Goal: Task Accomplishment & Management: Manage account settings

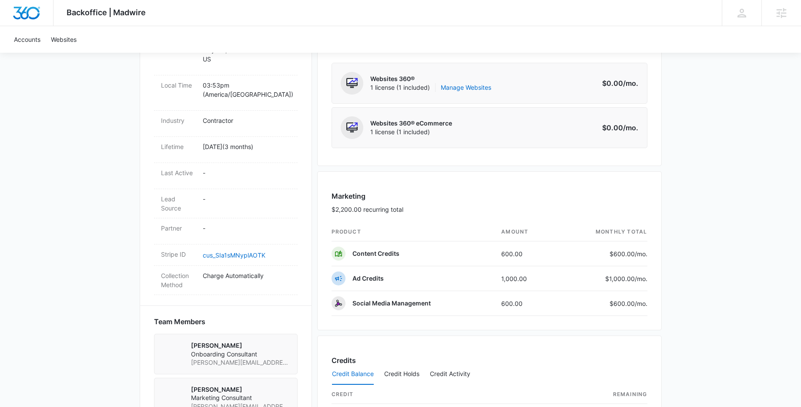
scroll to position [420, 0]
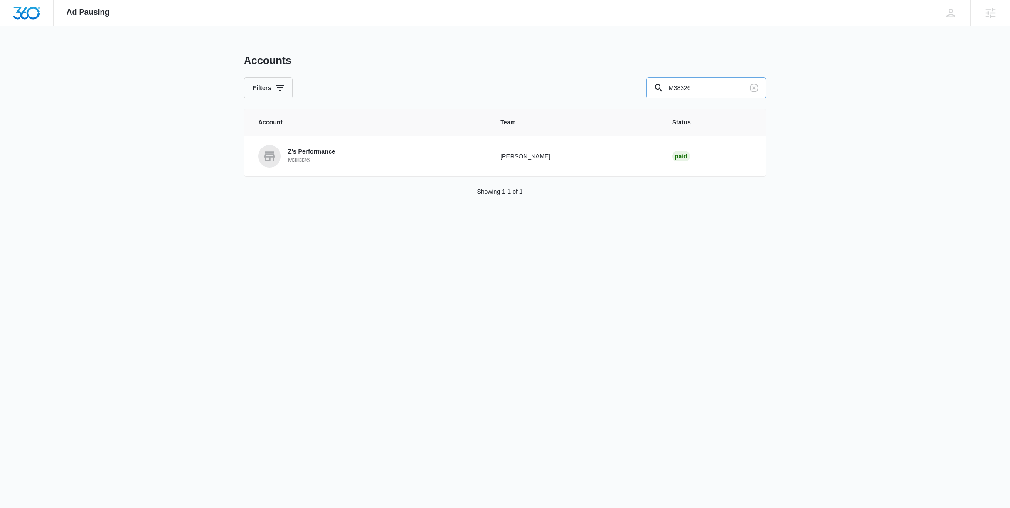
click at [686, 92] on input "M38326" at bounding box center [706, 87] width 120 height 21
type input "m188378"
click at [306, 158] on p "M188378" at bounding box center [310, 160] width 45 height 9
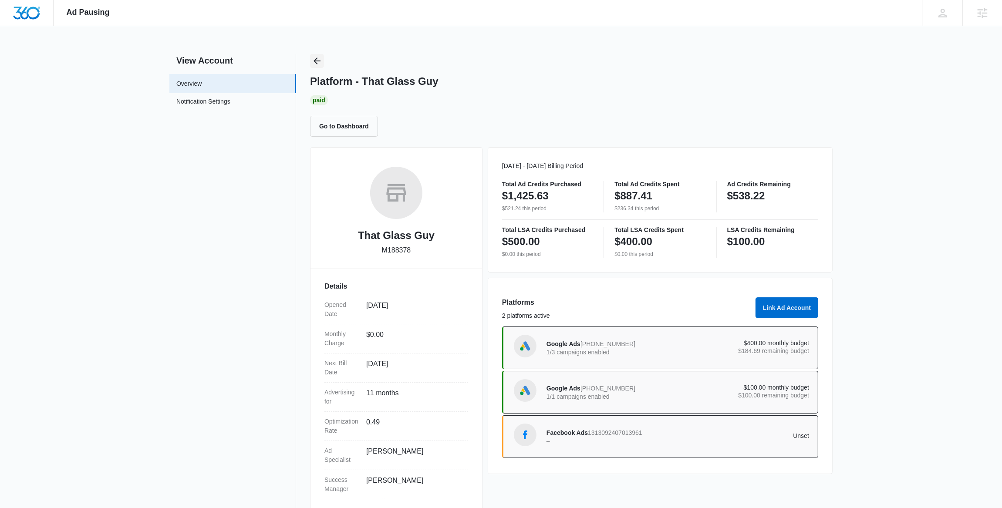
click at [313, 63] on icon "Back" at bounding box center [317, 61] width 10 height 10
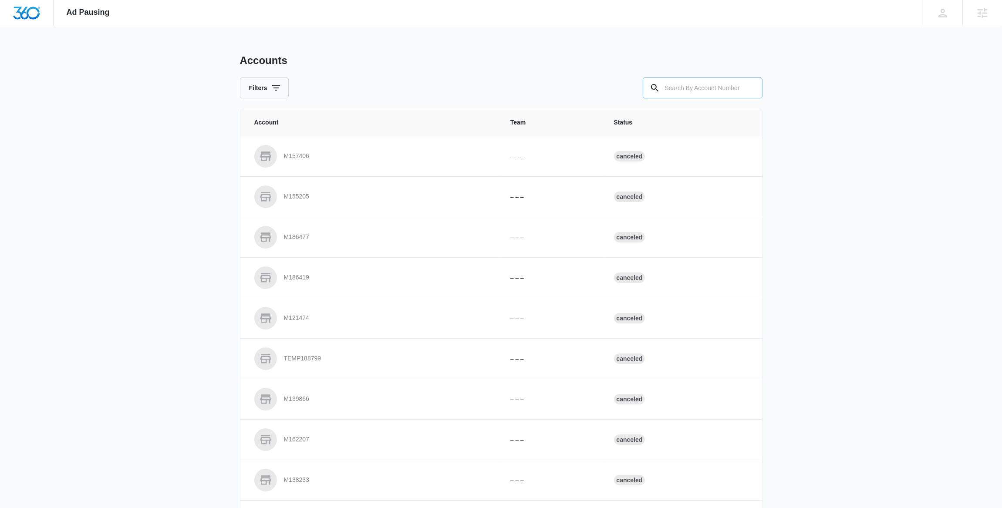
click at [710, 89] on input "text" at bounding box center [702, 87] width 120 height 21
paste input "M324210"
type input "M324210"
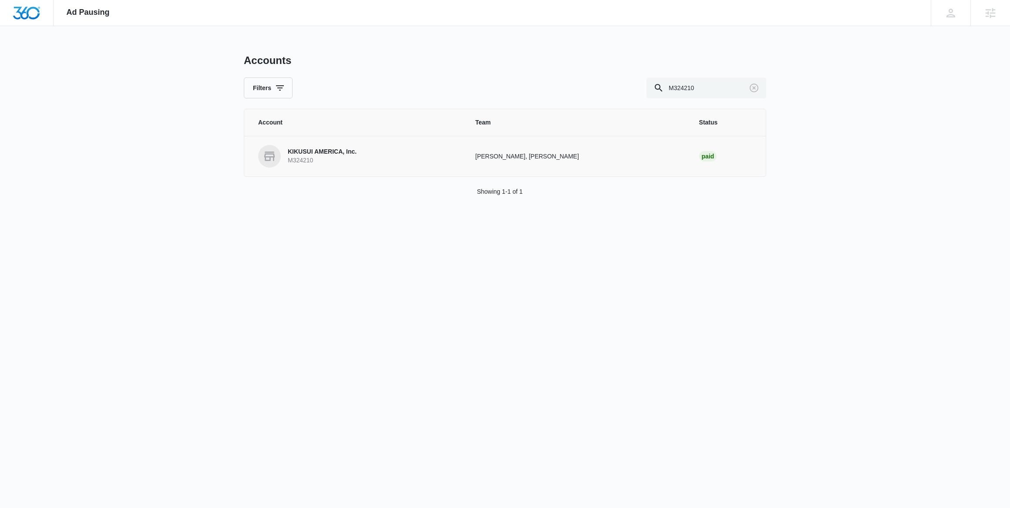
click at [320, 157] on p "M324210" at bounding box center [322, 160] width 69 height 9
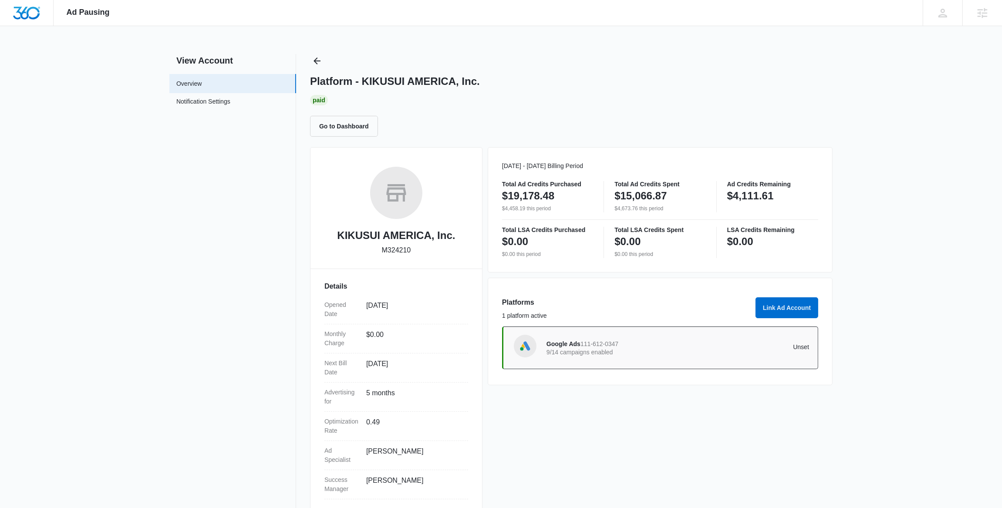
click at [327, 60] on div "Platform - KIKUSUI AMERICA, Inc. Paid Go to Dashboard" at bounding box center [571, 95] width 522 height 83
click at [319, 61] on icon "Back" at bounding box center [317, 61] width 10 height 10
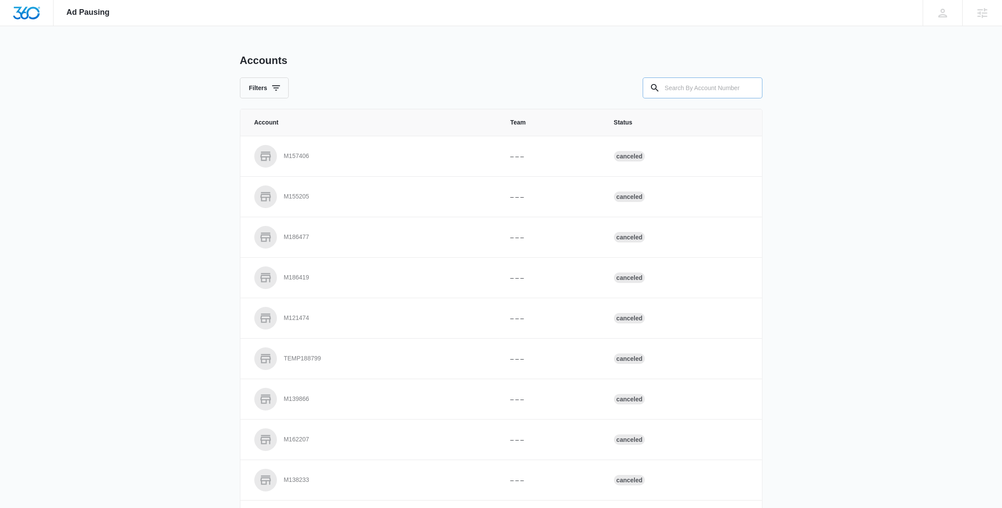
click at [716, 88] on input "text" at bounding box center [702, 87] width 120 height 21
paste input "M31248"
type input "M31248"
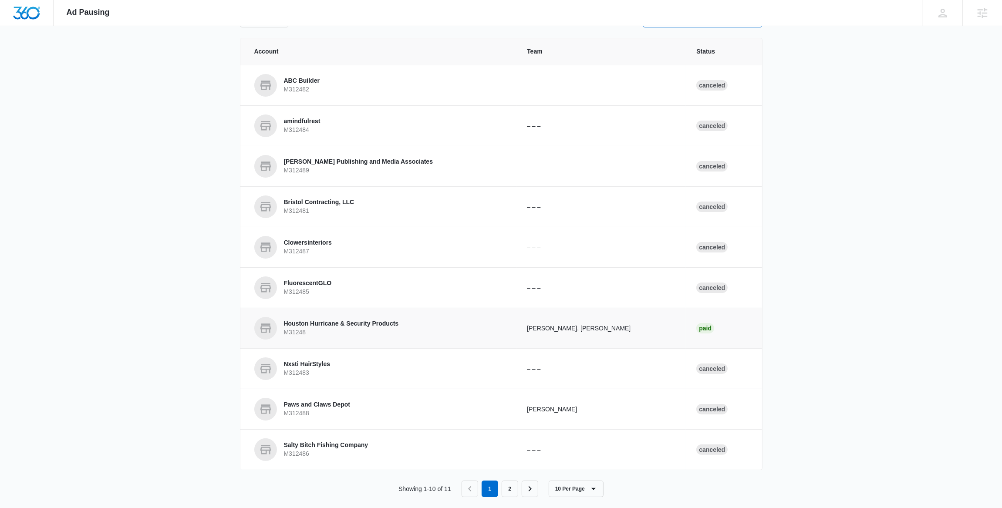
scroll to position [82, 0]
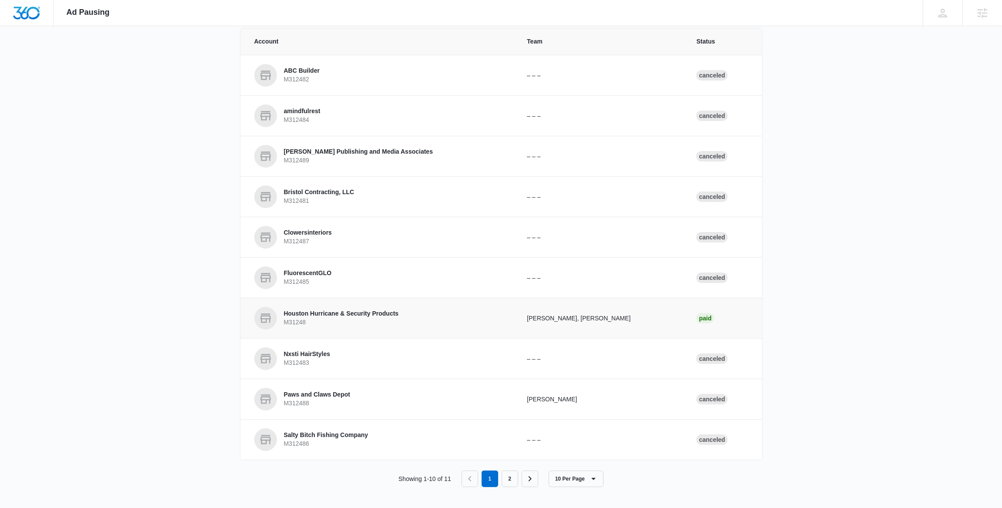
click at [370, 312] on p "Houston Hurricane & Security Products" at bounding box center [341, 313] width 115 height 9
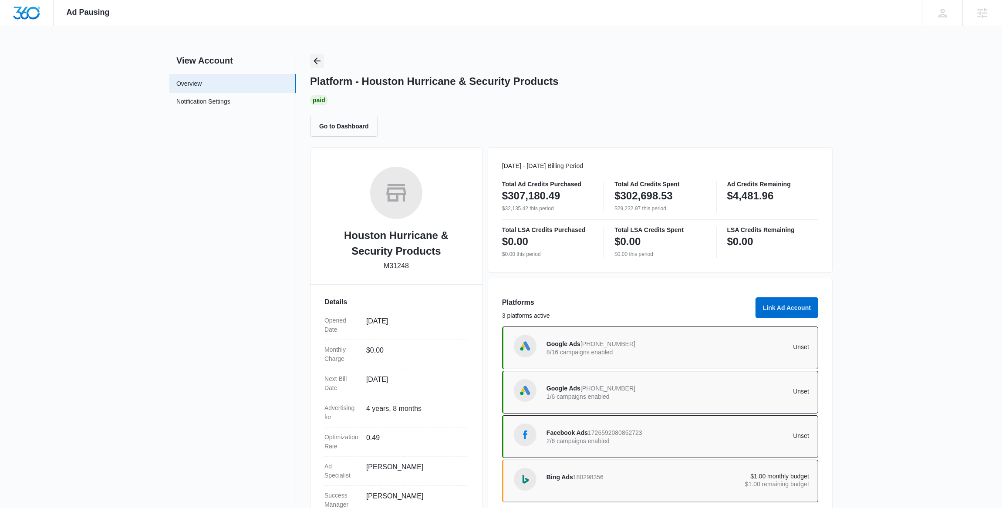
click at [316, 60] on icon "Back" at bounding box center [317, 61] width 10 height 10
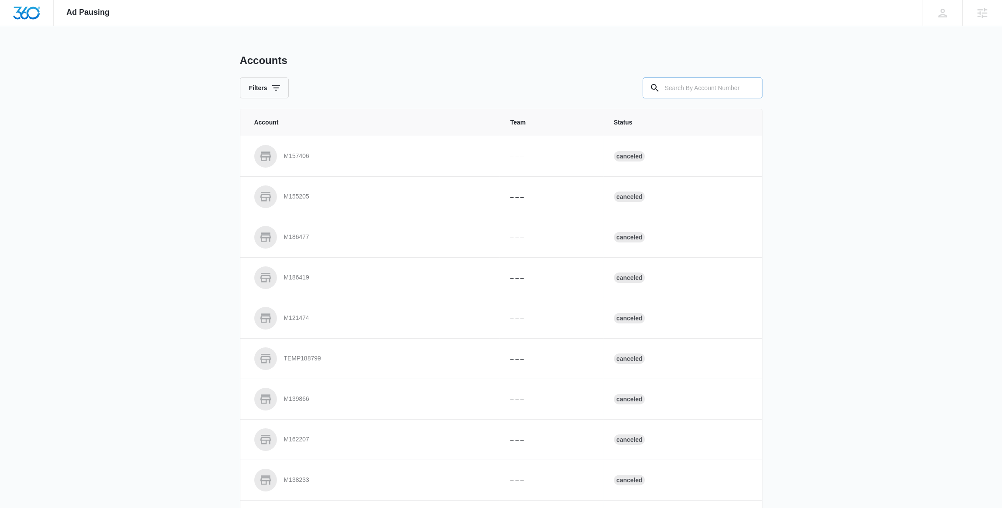
click at [709, 90] on input "text" at bounding box center [702, 87] width 120 height 21
paste input "M58547"
type input "M58547"
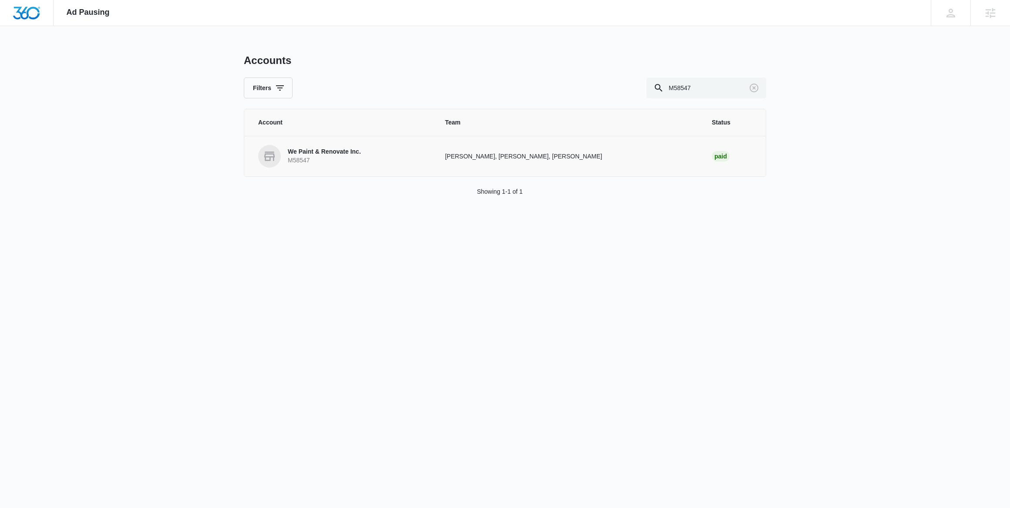
click at [335, 155] on p "We Paint & Renovate Inc." at bounding box center [324, 152] width 73 height 9
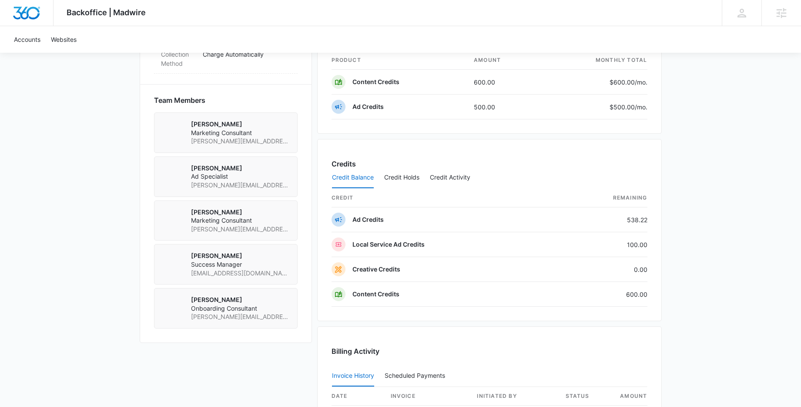
scroll to position [603, 0]
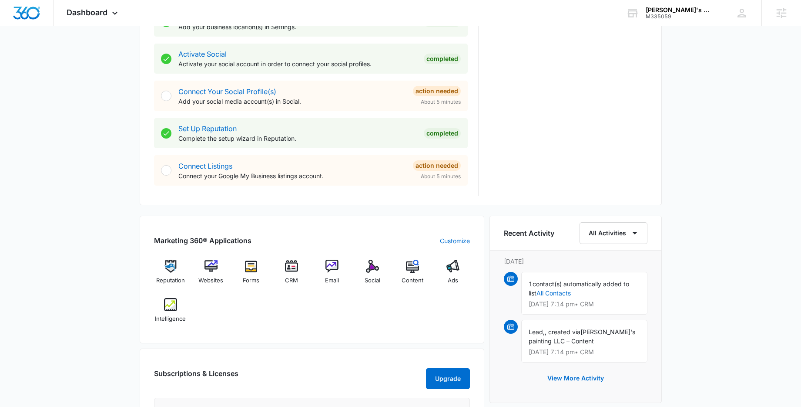
scroll to position [354, 0]
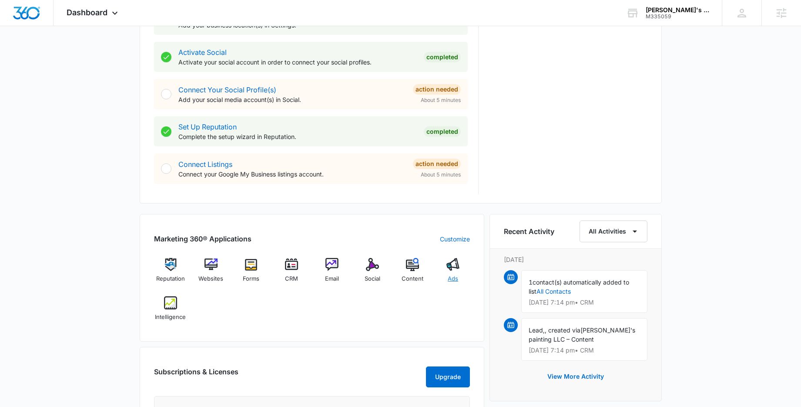
click at [456, 267] on img at bounding box center [453, 264] width 13 height 13
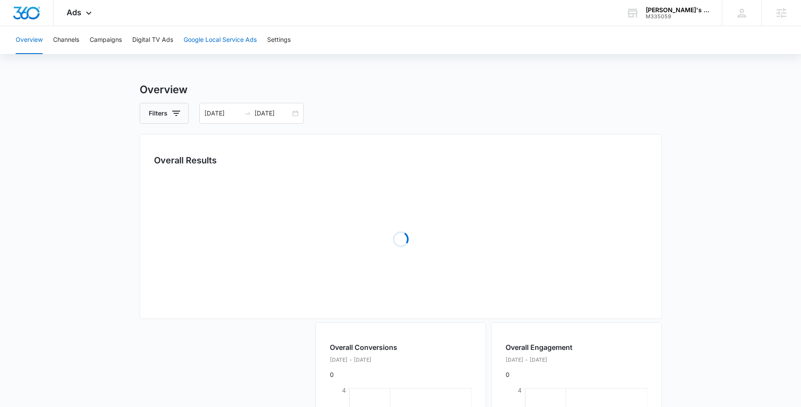
click at [242, 38] on button "Google Local Service Ads" at bounding box center [220, 40] width 73 height 28
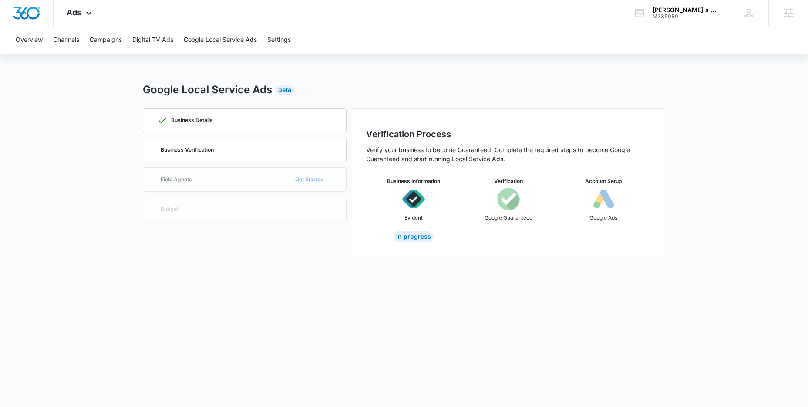
click at [88, 136] on main "Google Local Service Ads Beta Business Details Business Verification Field Agen…" at bounding box center [404, 174] width 808 height 185
click at [214, 151] on div "Business Verification" at bounding box center [244, 150] width 175 height 24
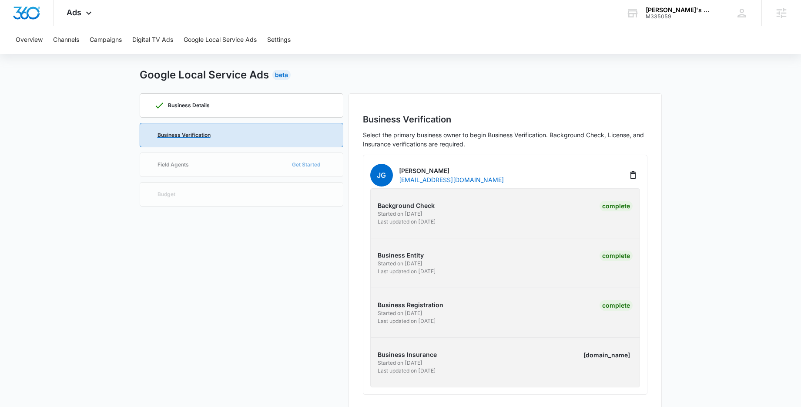
scroll to position [27, 0]
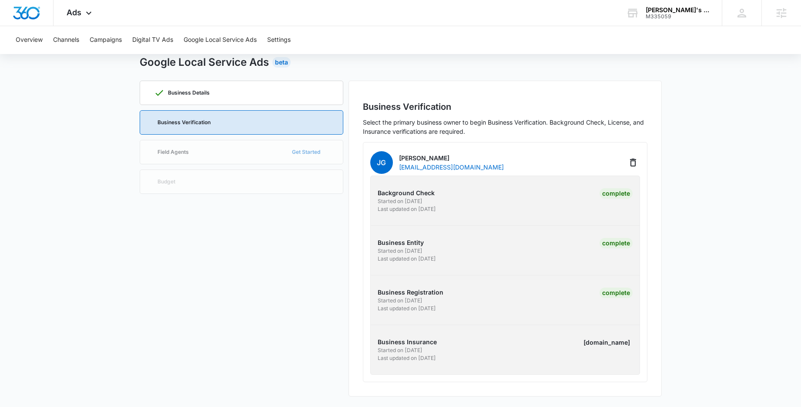
drag, startPoint x: 423, startPoint y: 348, endPoint x: 429, endPoint y: 347, distance: 6.5
click at [422, 347] on p "Started on [DATE]" at bounding box center [440, 350] width 125 height 8
